Goal: Find specific page/section: Find specific page/section

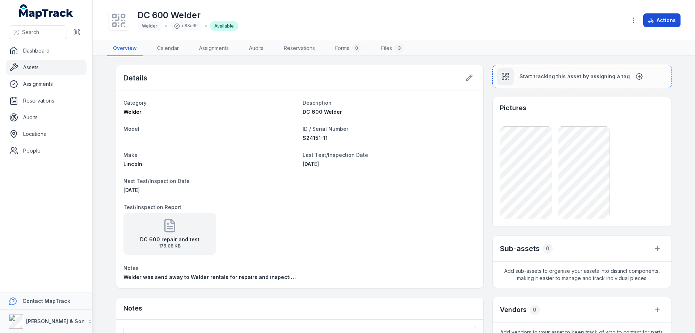
click at [664, 19] on button "Actions" at bounding box center [661, 20] width 37 height 14
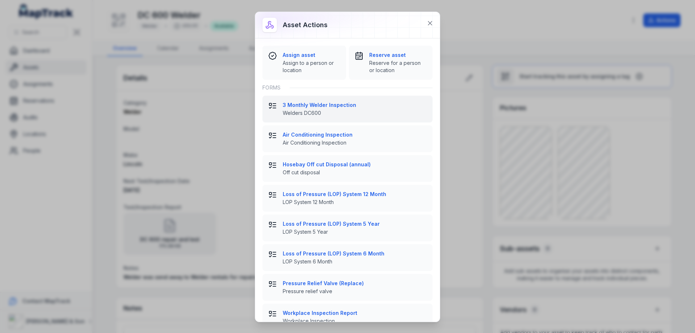
click at [307, 110] on span "Welders DC600" at bounding box center [355, 112] width 144 height 7
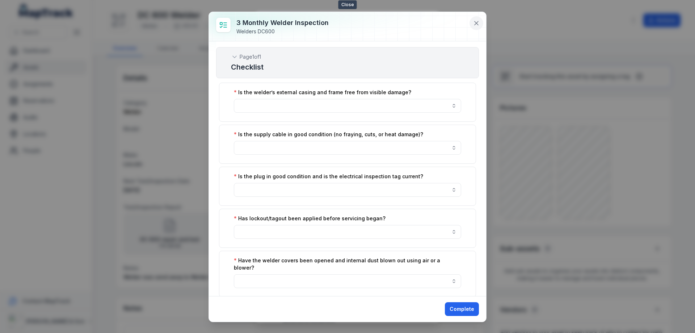
click at [476, 25] on icon at bounding box center [476, 23] width 7 height 7
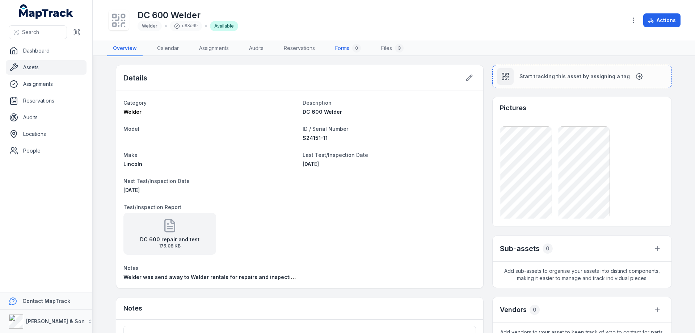
click at [342, 50] on link "Forms 0" at bounding box center [347, 48] width 37 height 15
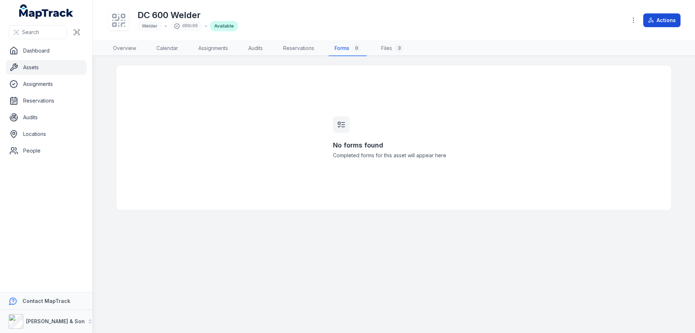
click at [667, 18] on button "Actions" at bounding box center [661, 20] width 37 height 14
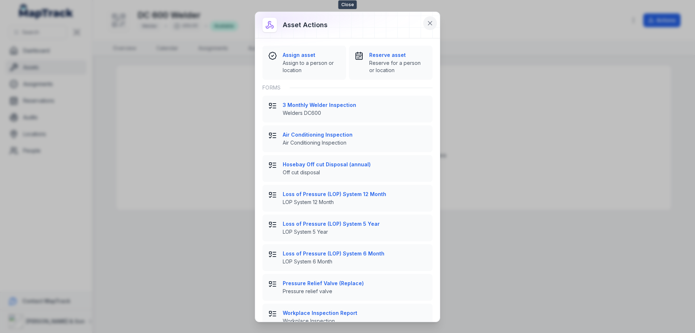
click at [434, 24] on button at bounding box center [430, 23] width 14 height 14
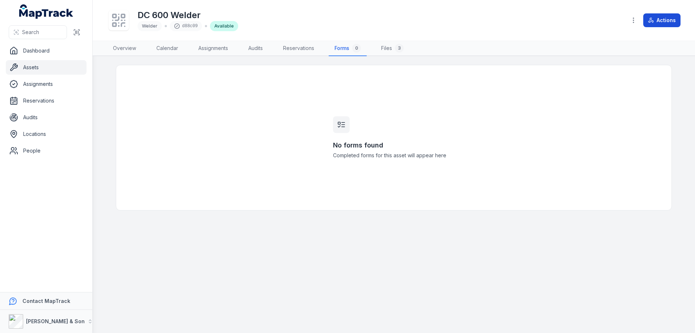
click at [667, 22] on button "Actions" at bounding box center [661, 20] width 37 height 14
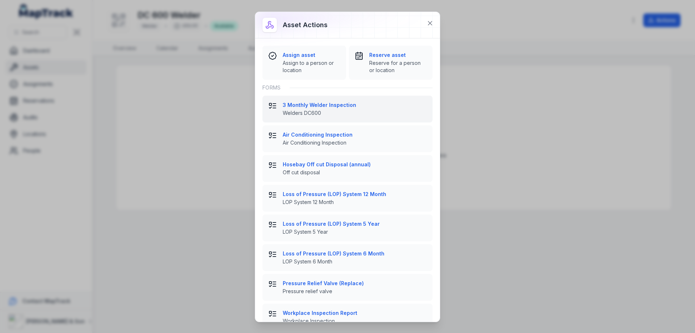
click at [320, 110] on span "Welders DC600" at bounding box center [355, 112] width 144 height 7
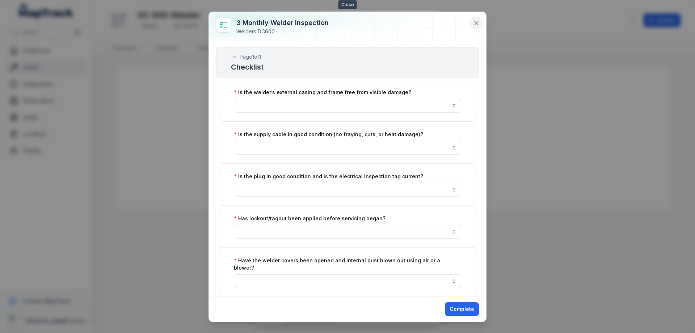
click at [474, 25] on icon at bounding box center [476, 23] width 7 height 7
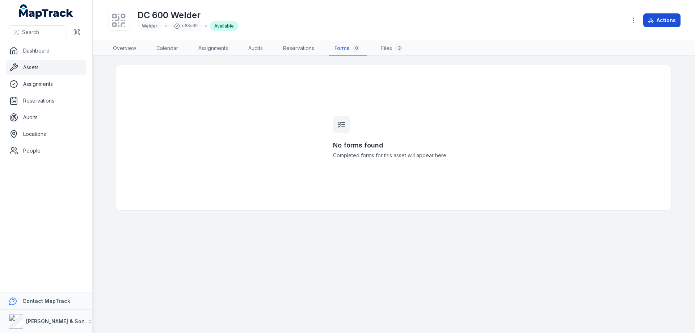
click at [665, 20] on button "Actions" at bounding box center [661, 20] width 37 height 14
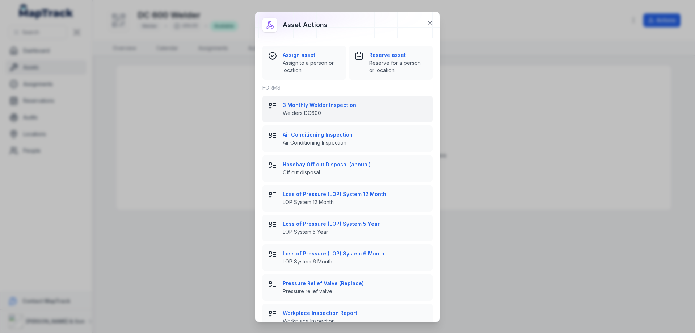
click at [308, 109] on div "3 Monthly Welder Inspection Welders DC600" at bounding box center [355, 108] width 144 height 15
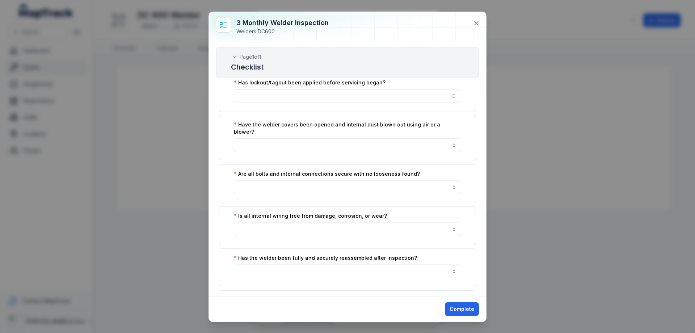
scroll to position [39, 0]
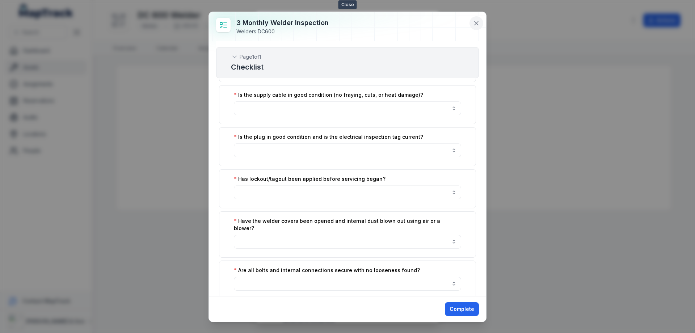
click at [475, 22] on icon at bounding box center [477, 23] width 4 height 4
